Goal: Communication & Community: Answer question/provide support

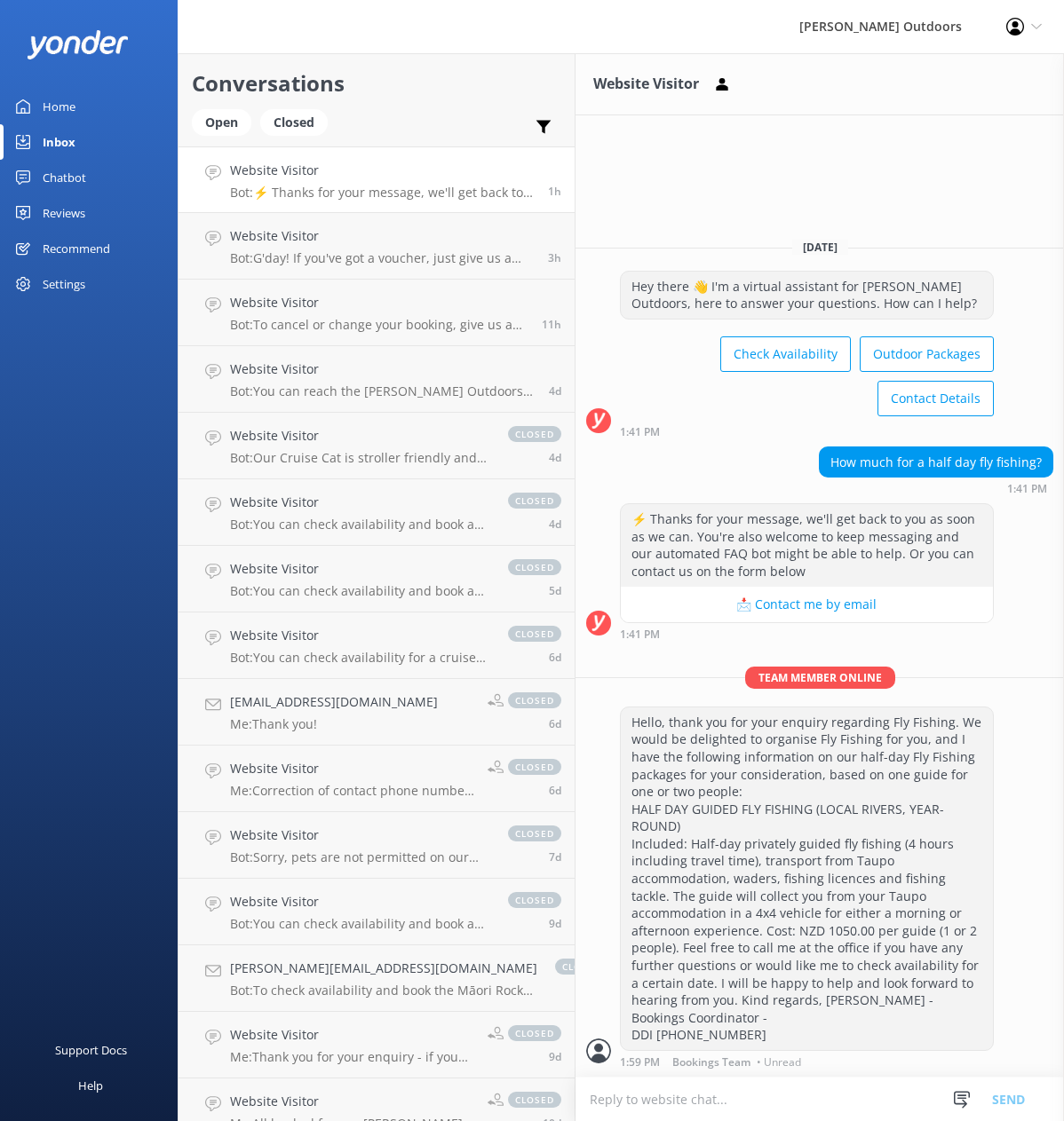
scroll to position [1, 0]
click at [261, 230] on h4 "Website Visitor" at bounding box center [383, 237] width 305 height 20
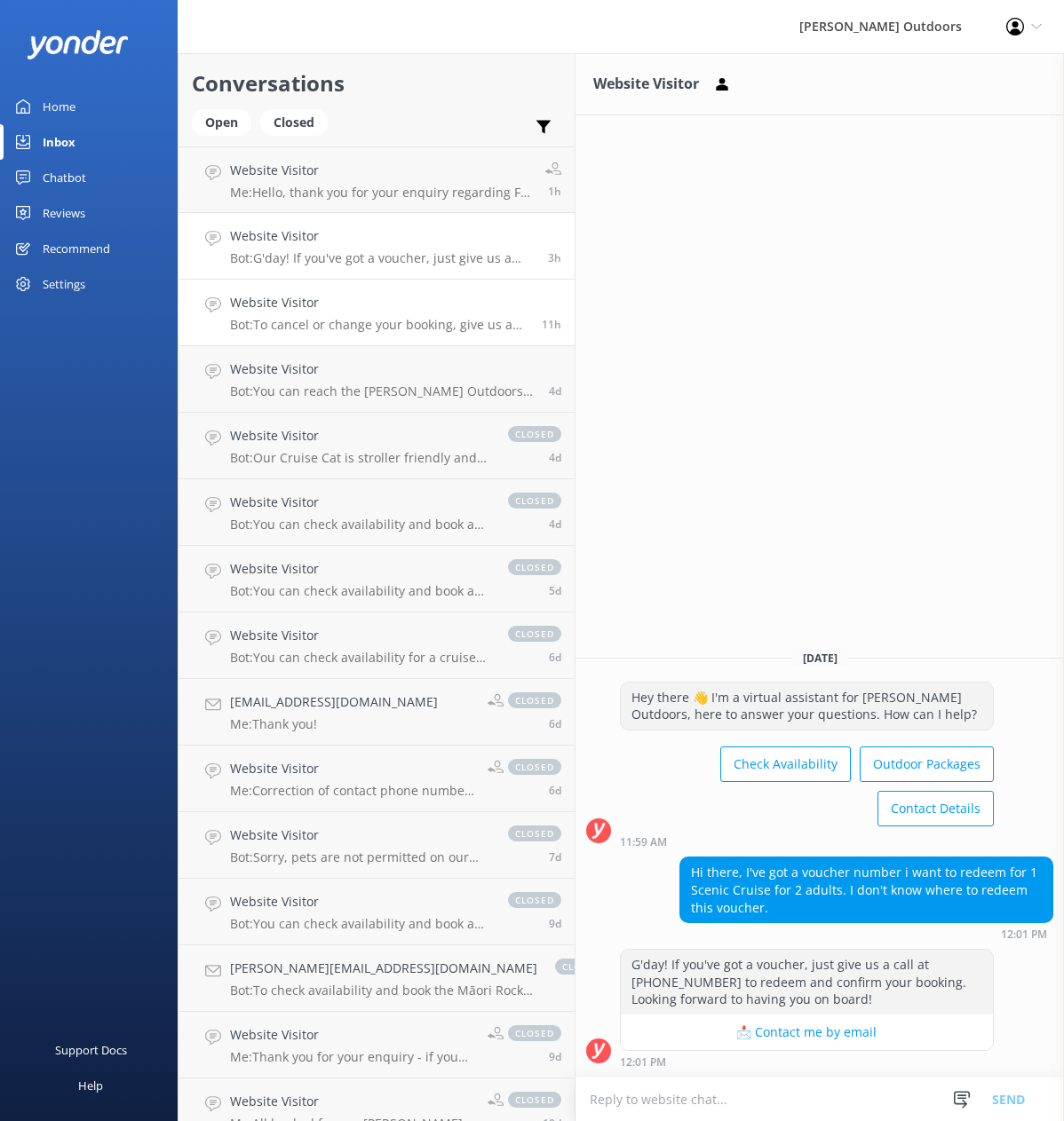
click at [263, 297] on h4 "Website Visitor" at bounding box center [379, 303] width 298 height 20
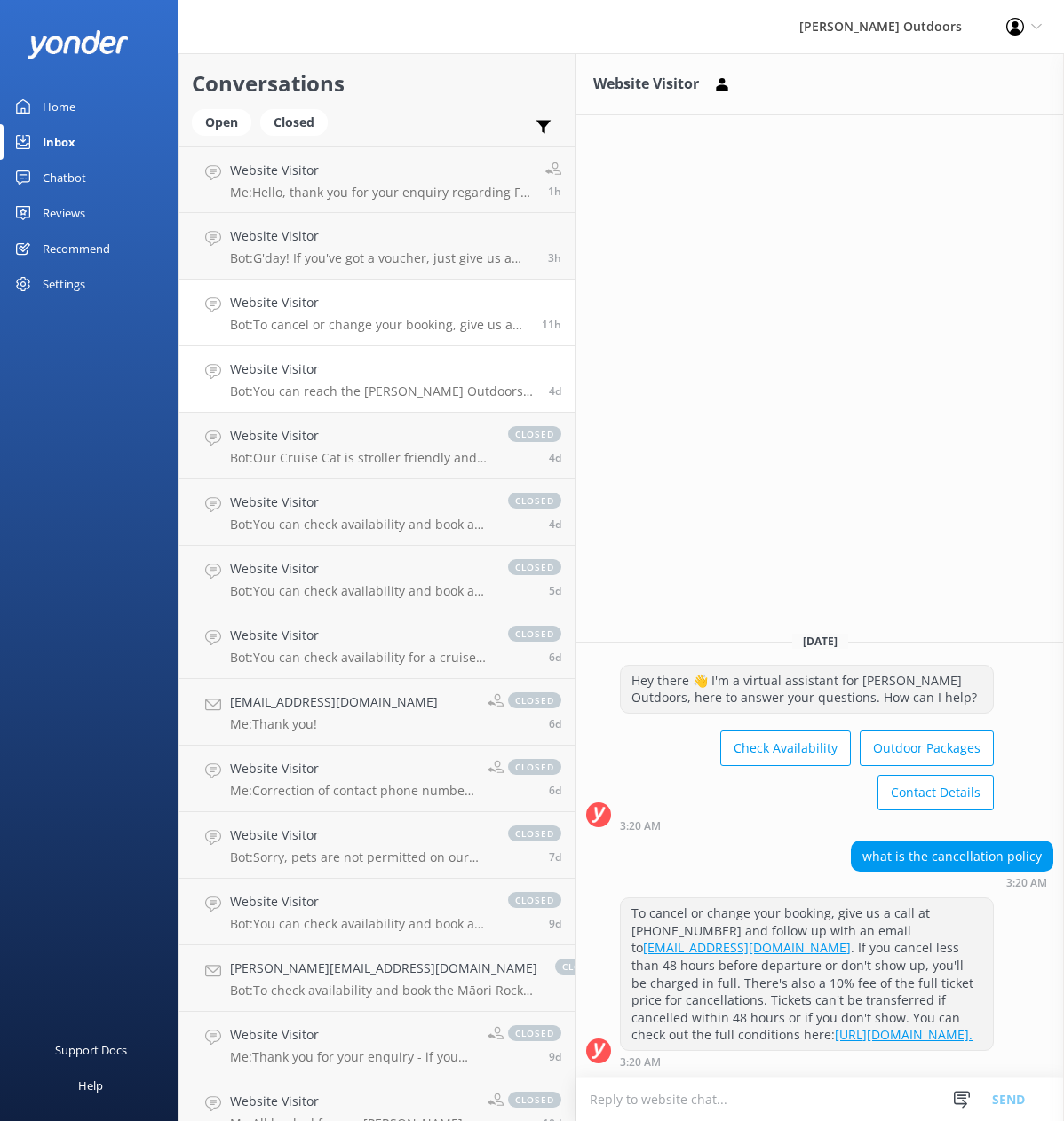
click at [295, 382] on div "Website Visitor Bot: You can reach the [PERSON_NAME] Outdoors team at [PHONE_NU…" at bounding box center [383, 379] width 306 height 39
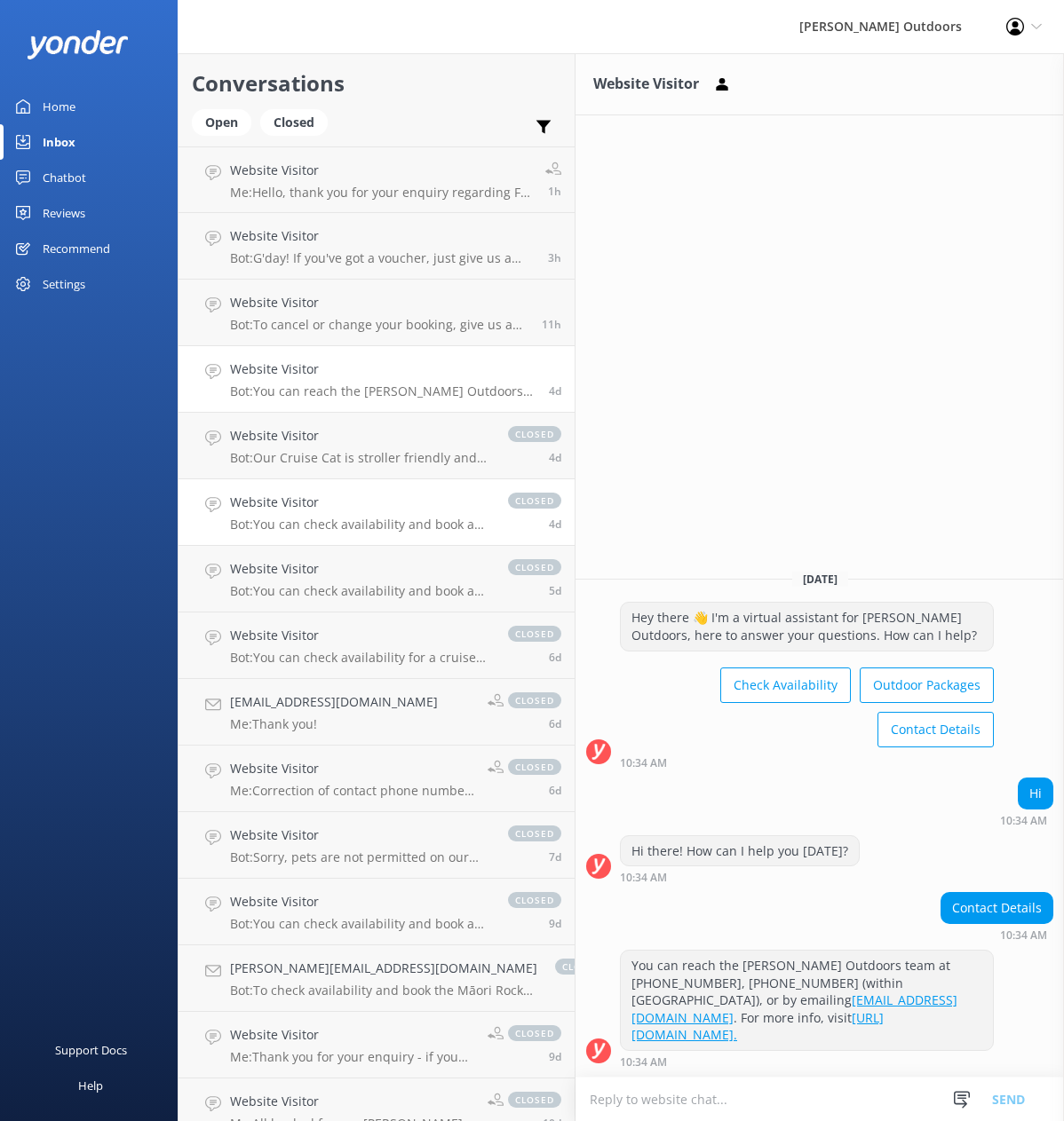
click at [326, 524] on p "Bot: You can check availability and book a cruise to the Māori Rock Carvings di…" at bounding box center [360, 525] width 260 height 16
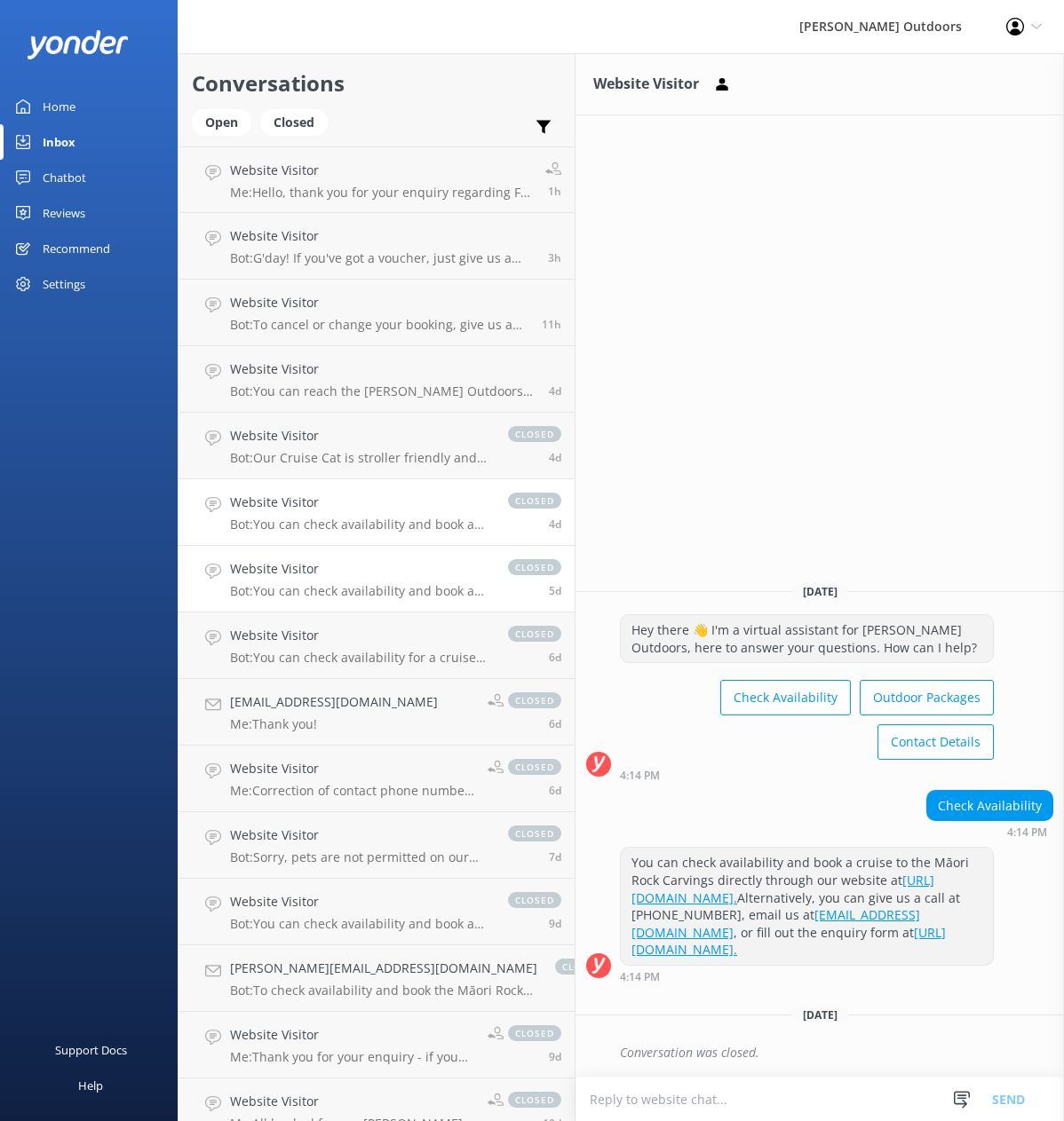
click at [334, 589] on p "Bot: You can check availability and book a cruise to the Māori Rock Carvings di…" at bounding box center [360, 591] width 260 height 16
click at [370, 196] on p "Me: Hello, thank you for your enquiry regarding Fly Fishing. We would be deligh…" at bounding box center [381, 193] width 302 height 16
